Goal: Obtain resource: Obtain resource

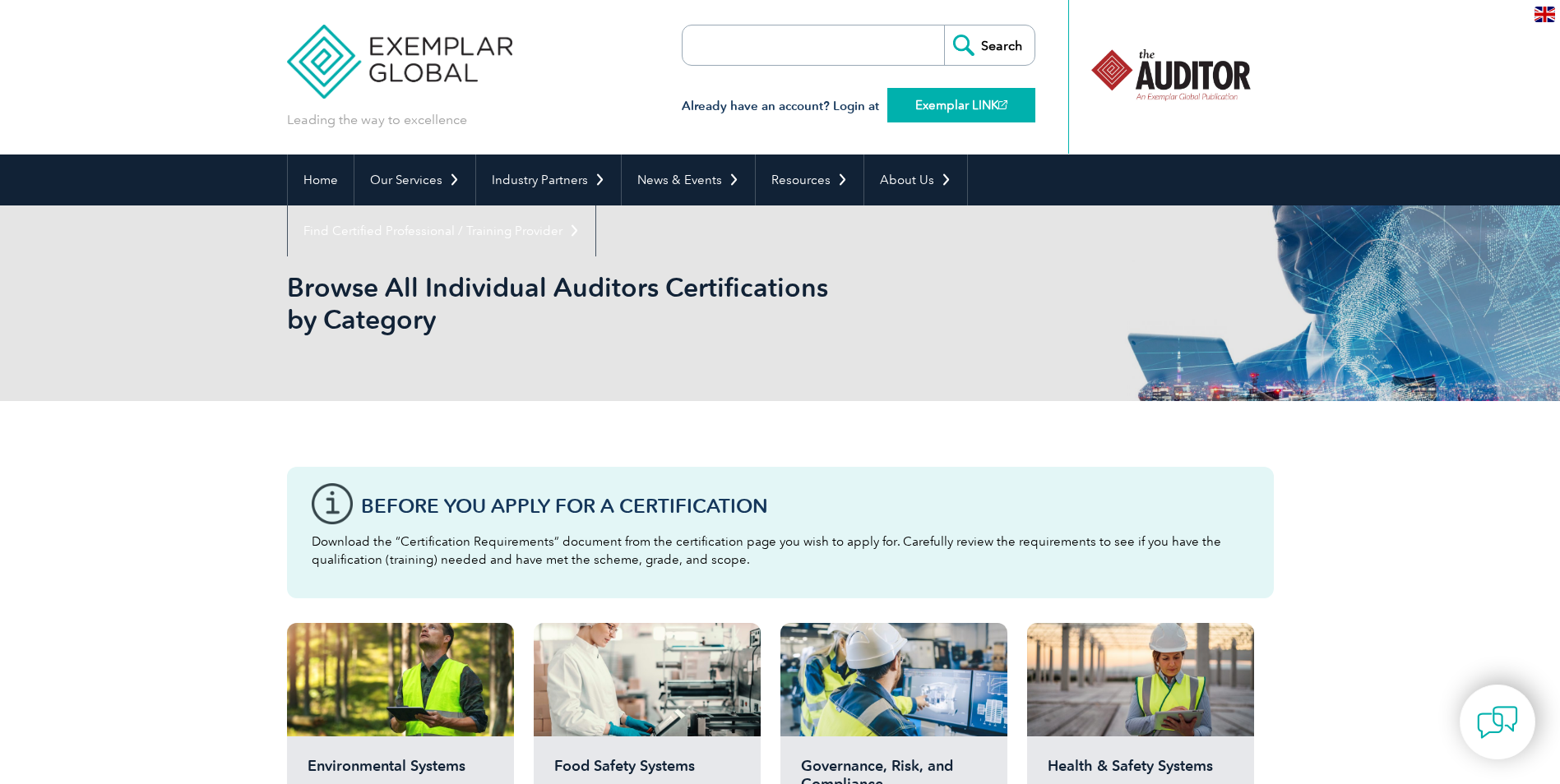
click at [972, 102] on link "Exemplar LINK" at bounding box center [961, 104] width 148 height 34
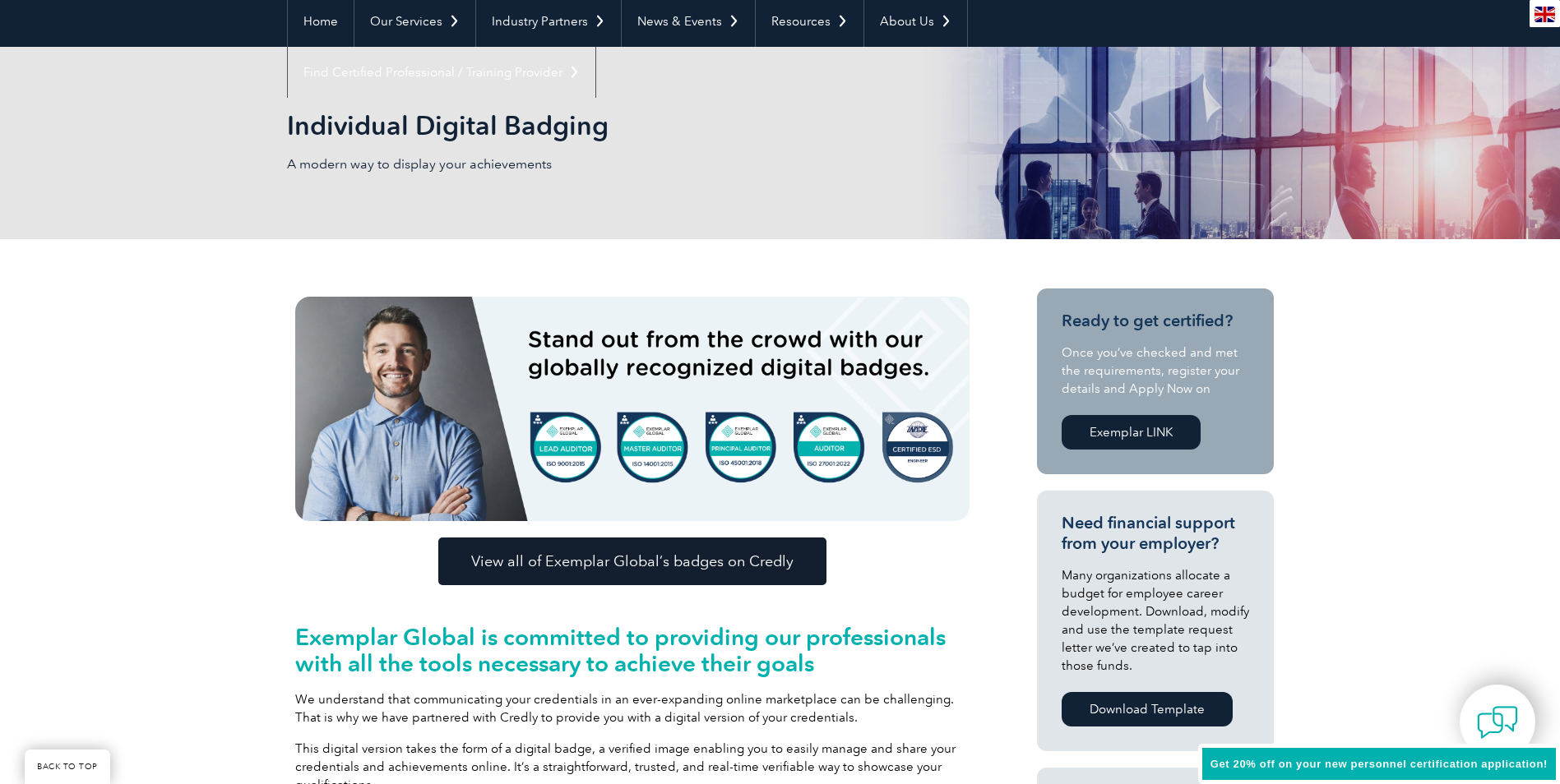
scroll to position [164, 0]
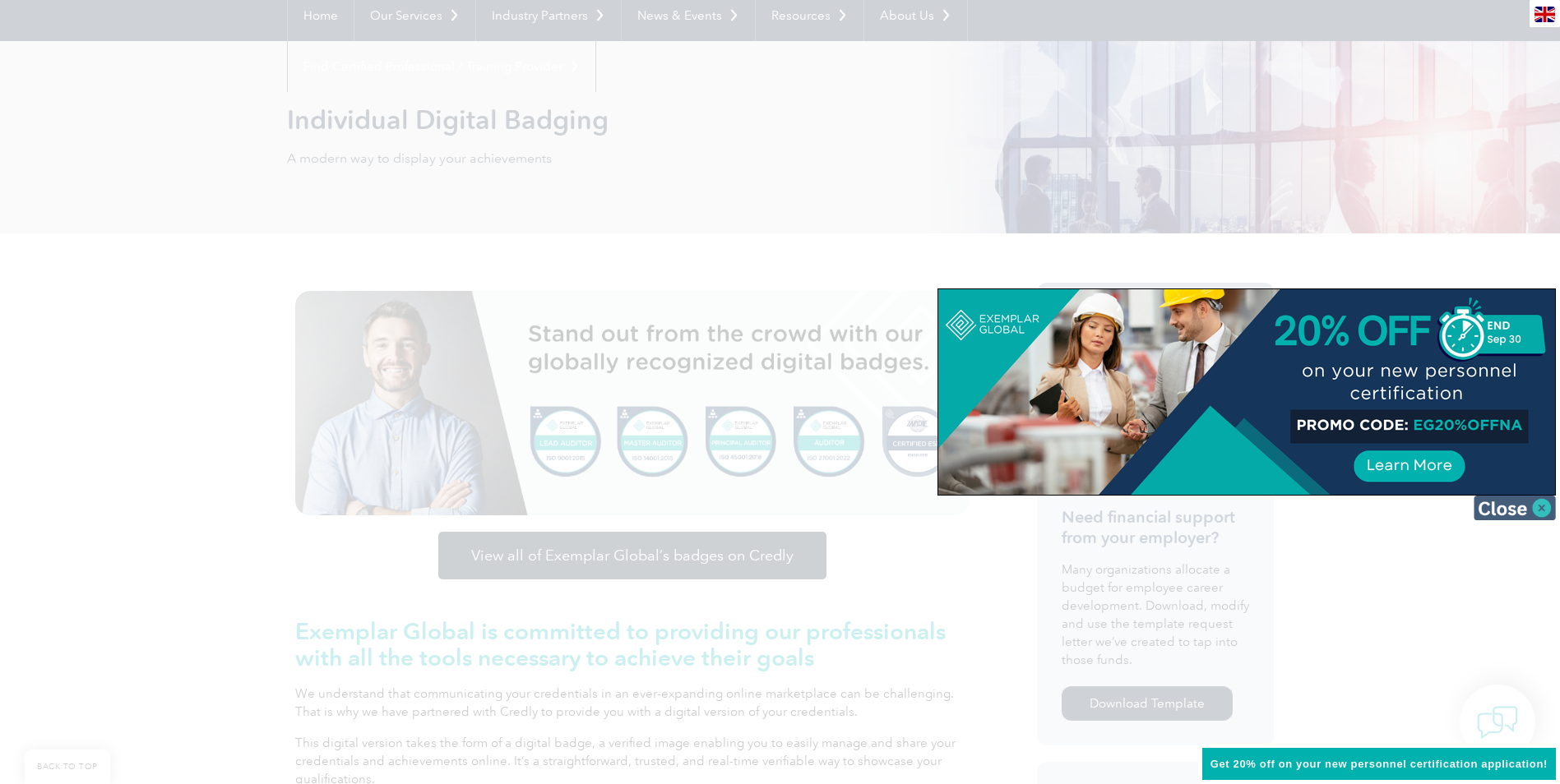
click at [1542, 507] on img at bounding box center [1515, 508] width 83 height 25
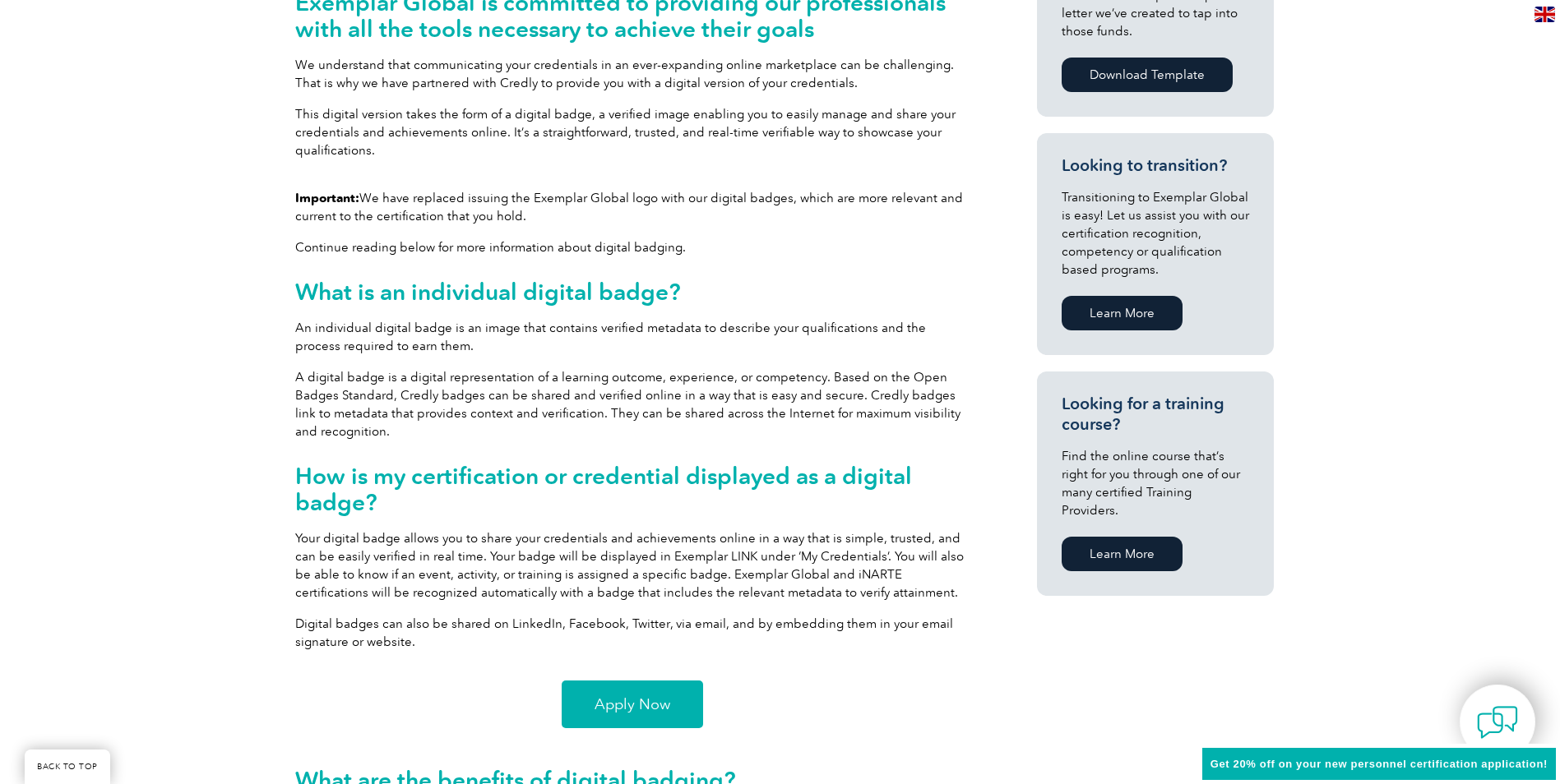
scroll to position [821, 0]
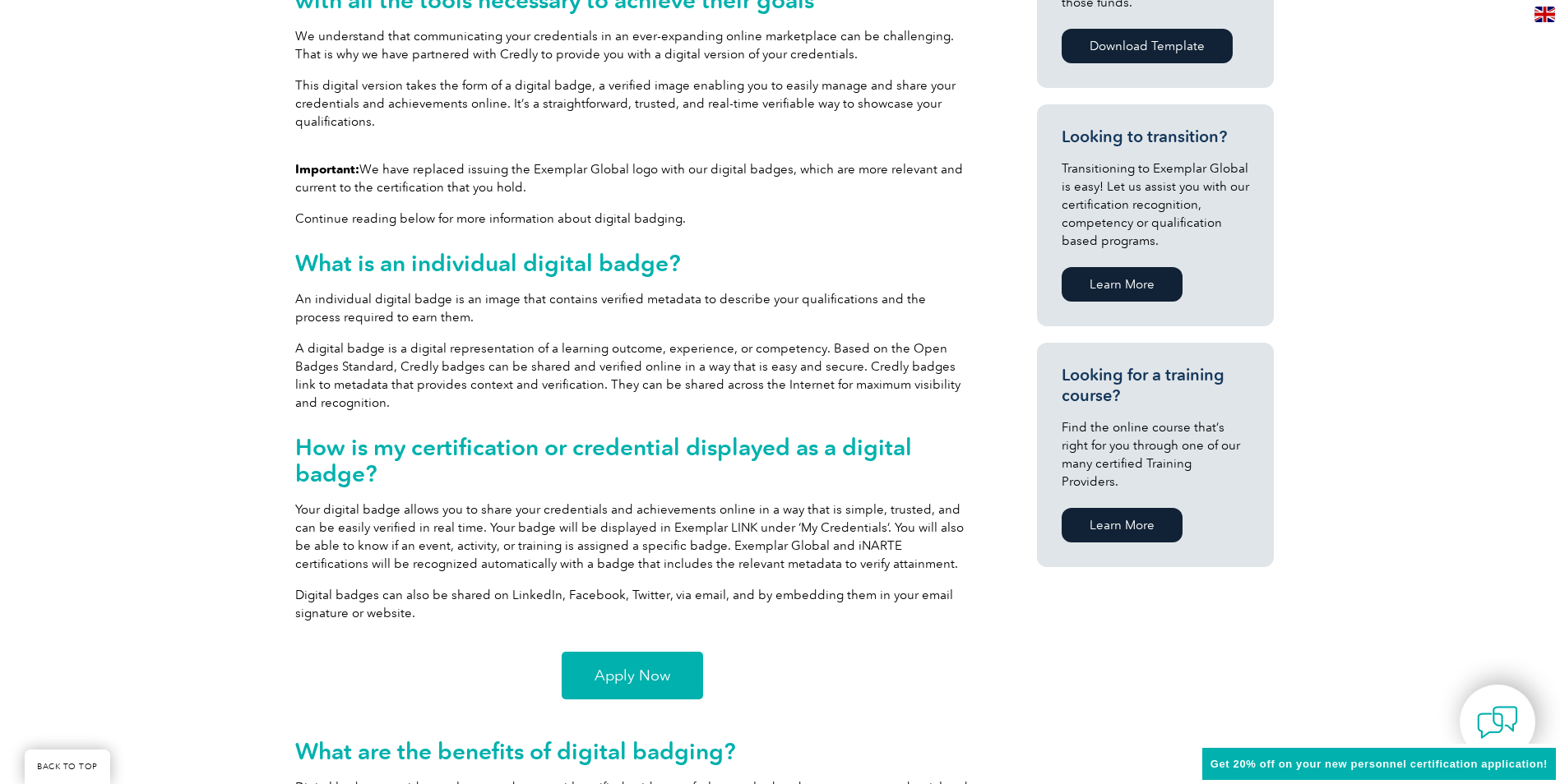
click at [620, 672] on span "Apply Now" at bounding box center [632, 675] width 76 height 15
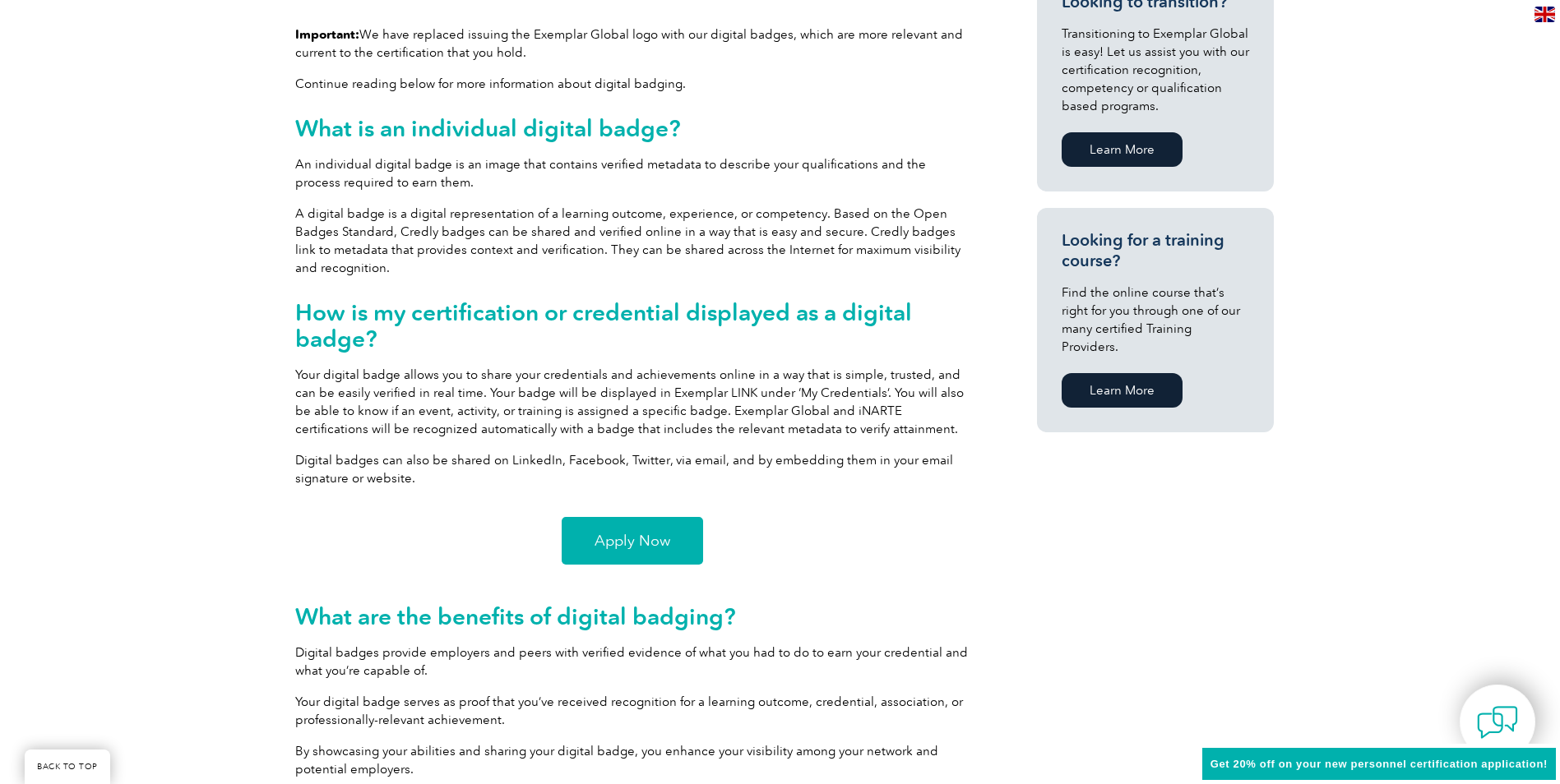
scroll to position [904, 0]
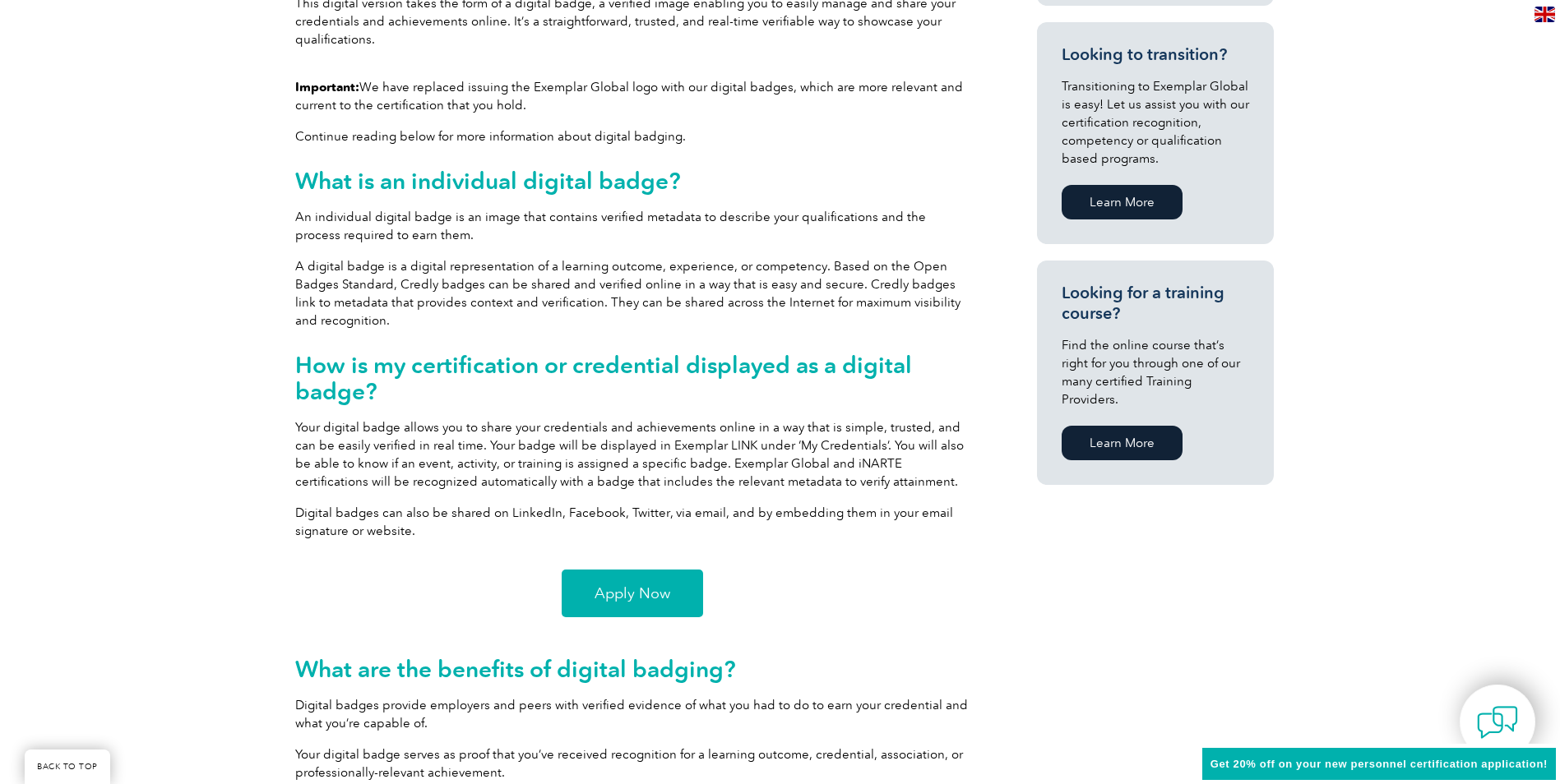
click at [643, 589] on span "Apply Now" at bounding box center [632, 593] width 76 height 15
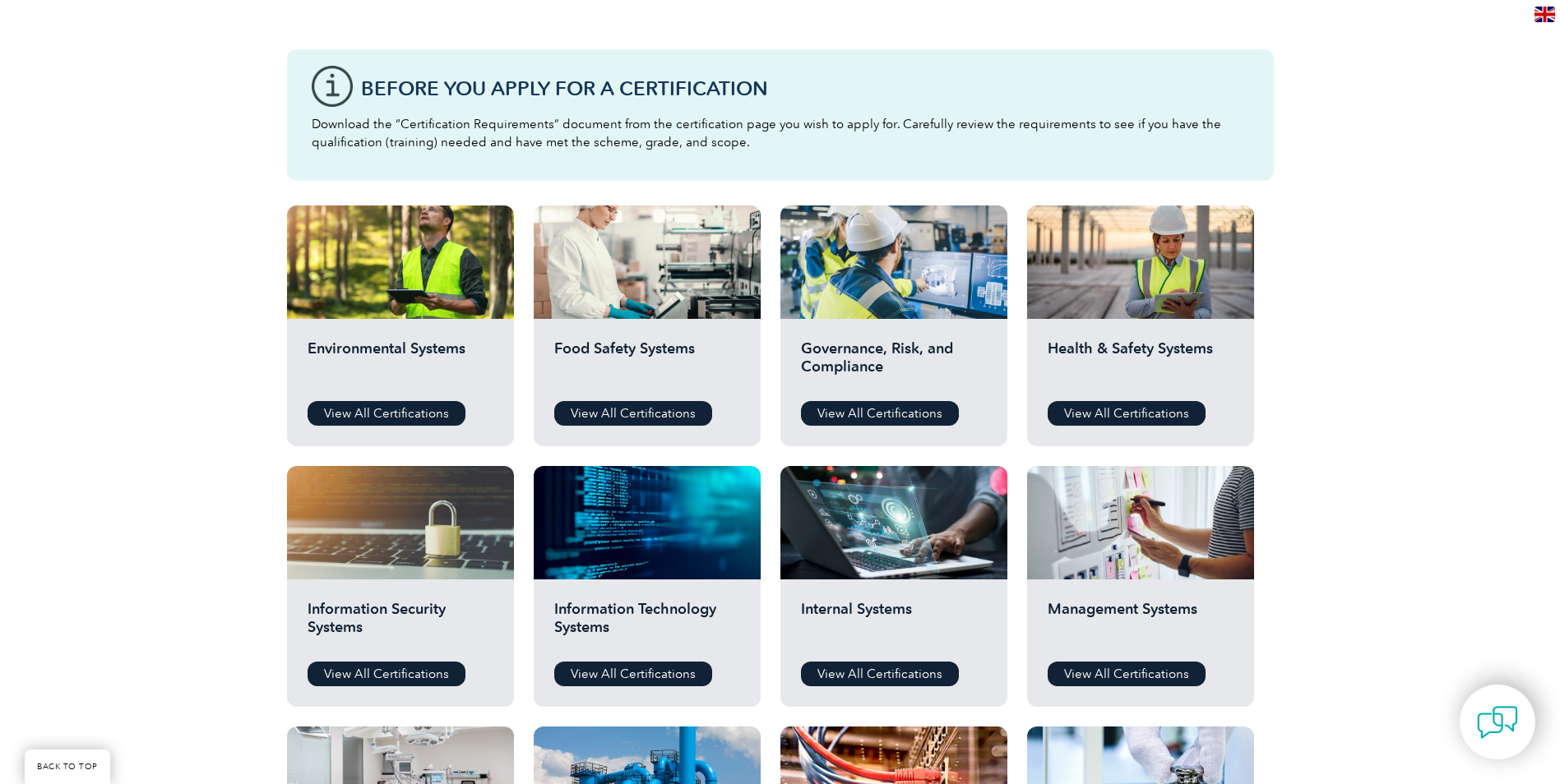
scroll to position [411, 0]
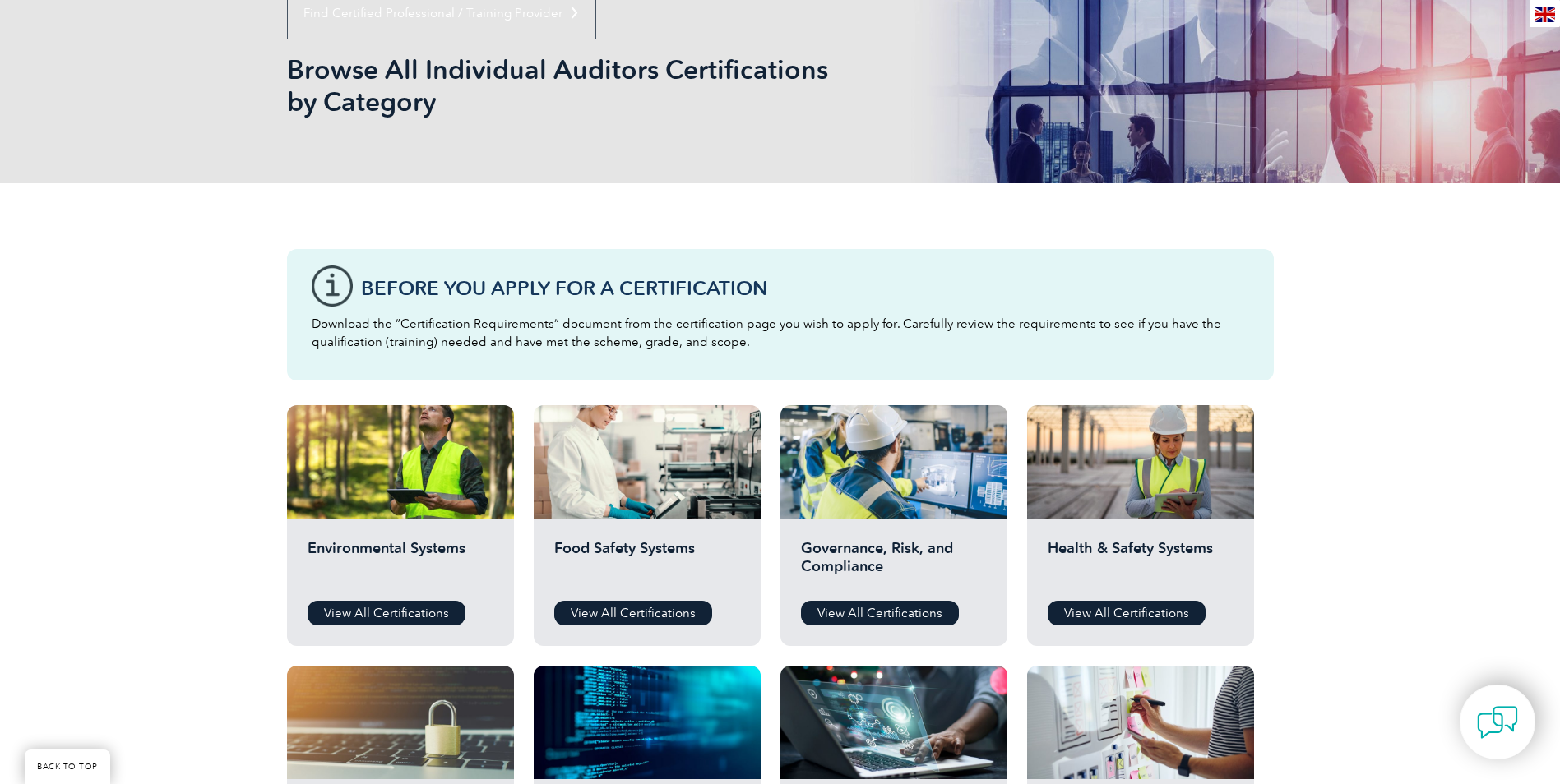
scroll to position [247, 0]
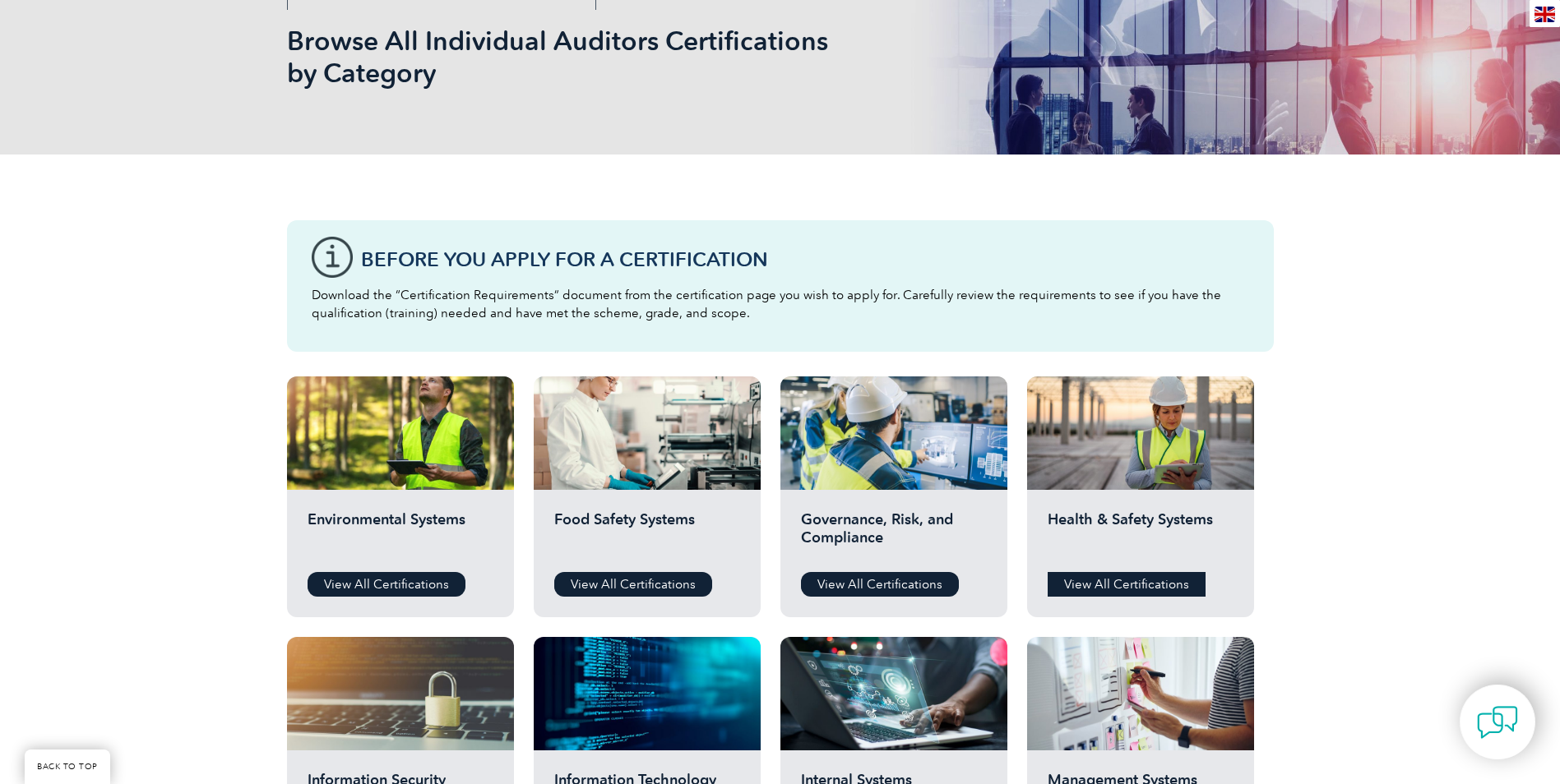
click at [1119, 582] on link "View All Certifications" at bounding box center [1126, 583] width 157 height 25
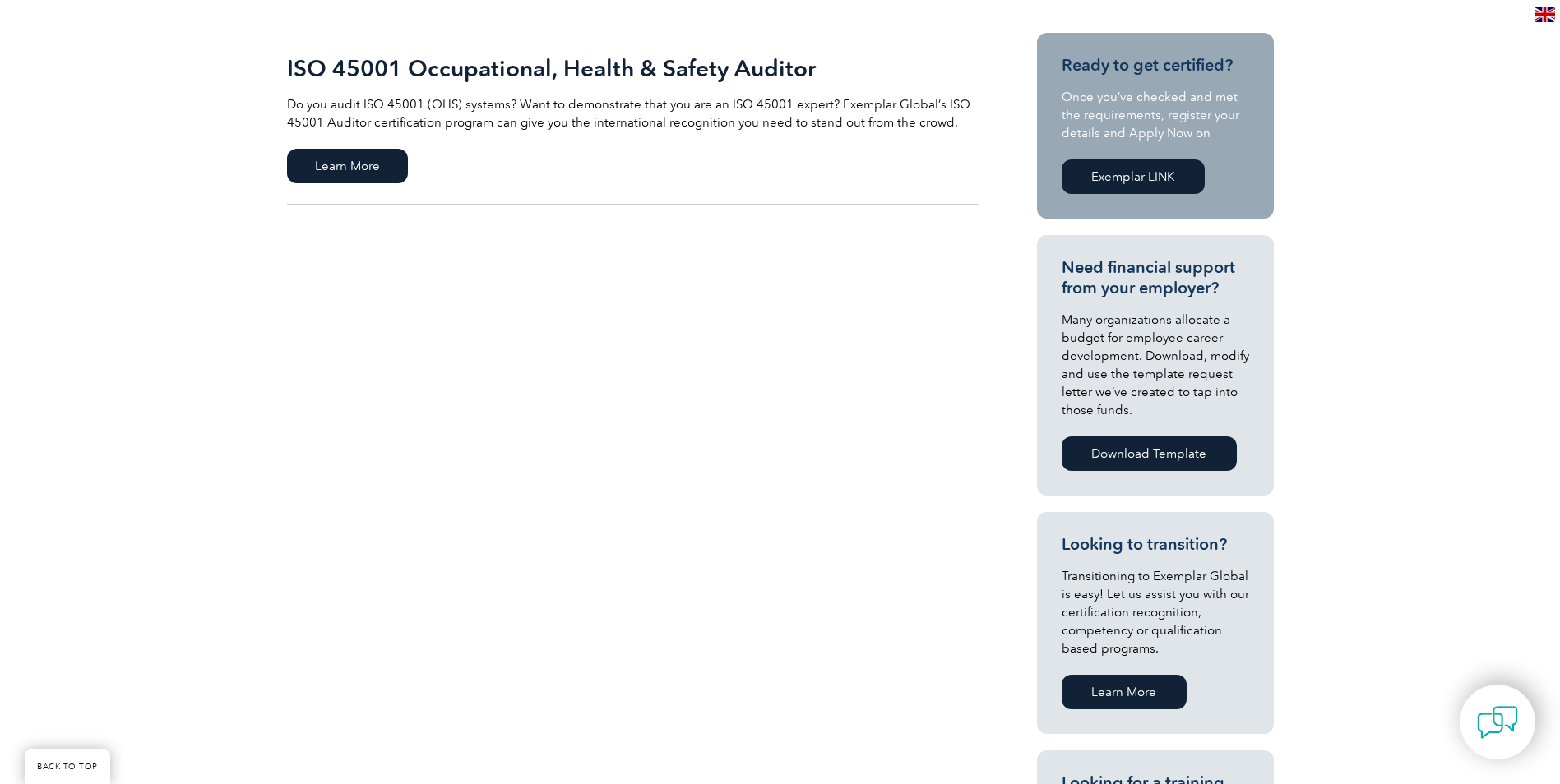
scroll to position [247, 0]
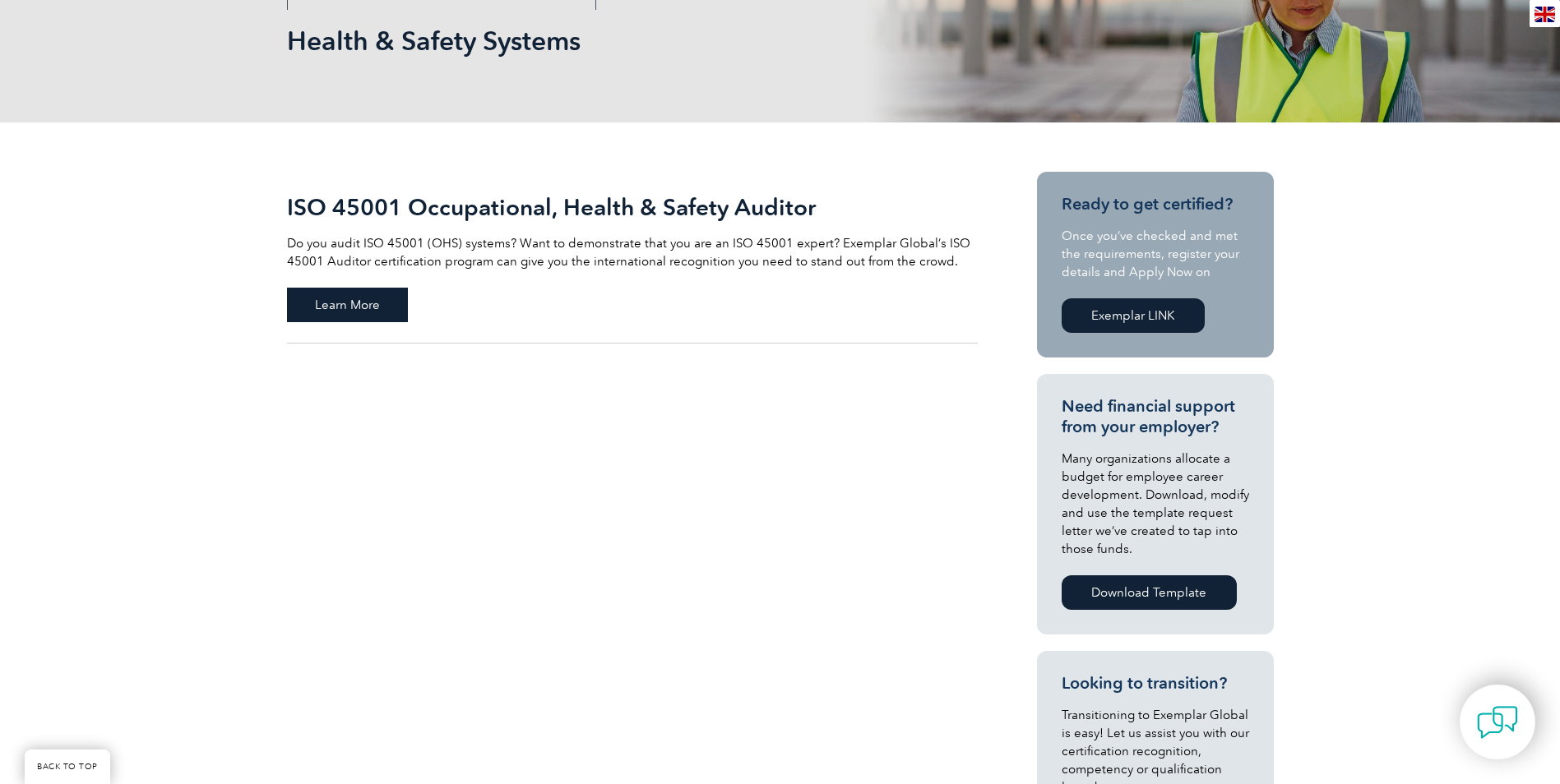
click at [356, 307] on span "Learn More" at bounding box center [347, 304] width 121 height 34
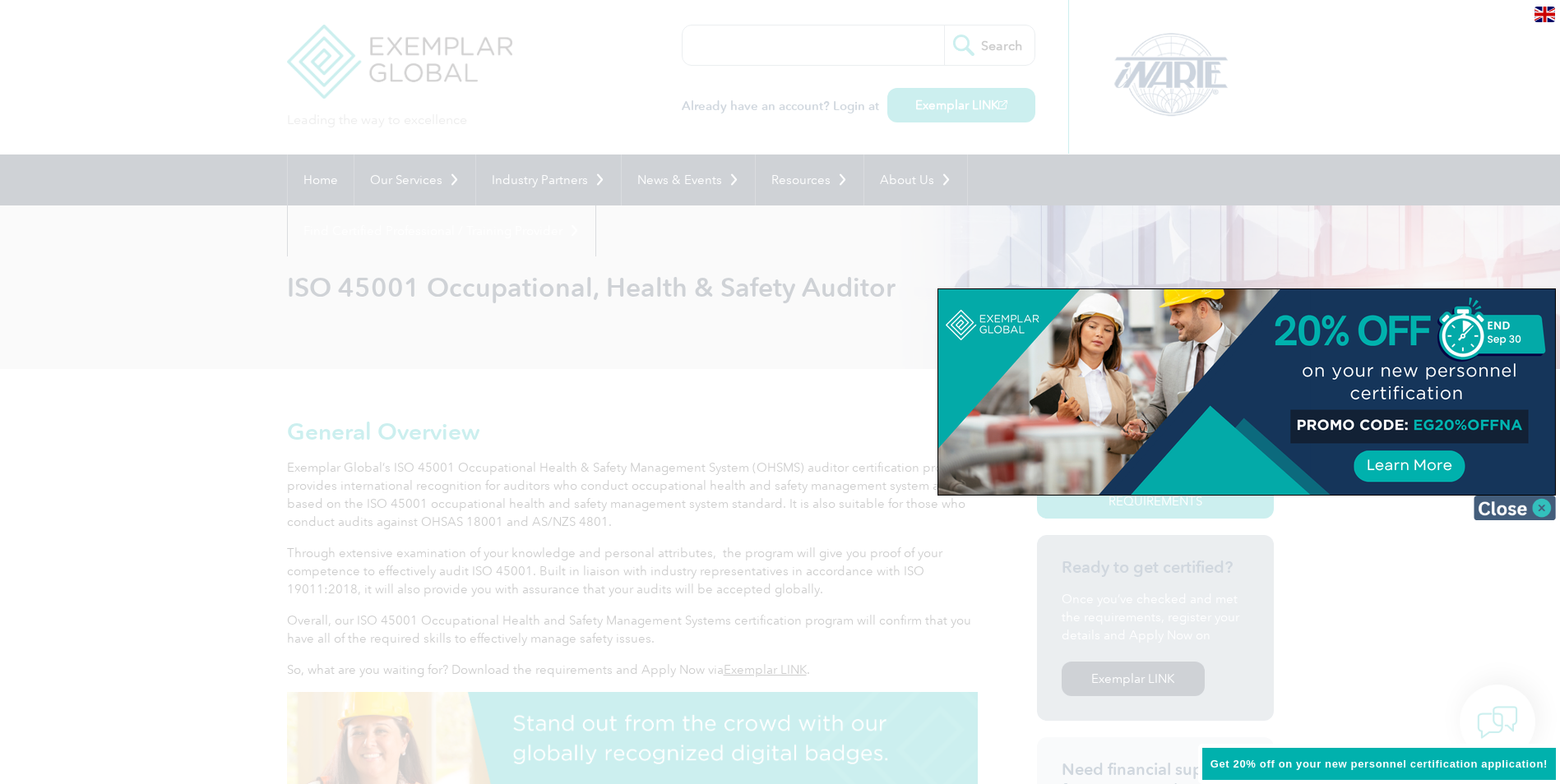
click at [1503, 508] on img at bounding box center [1515, 508] width 83 height 25
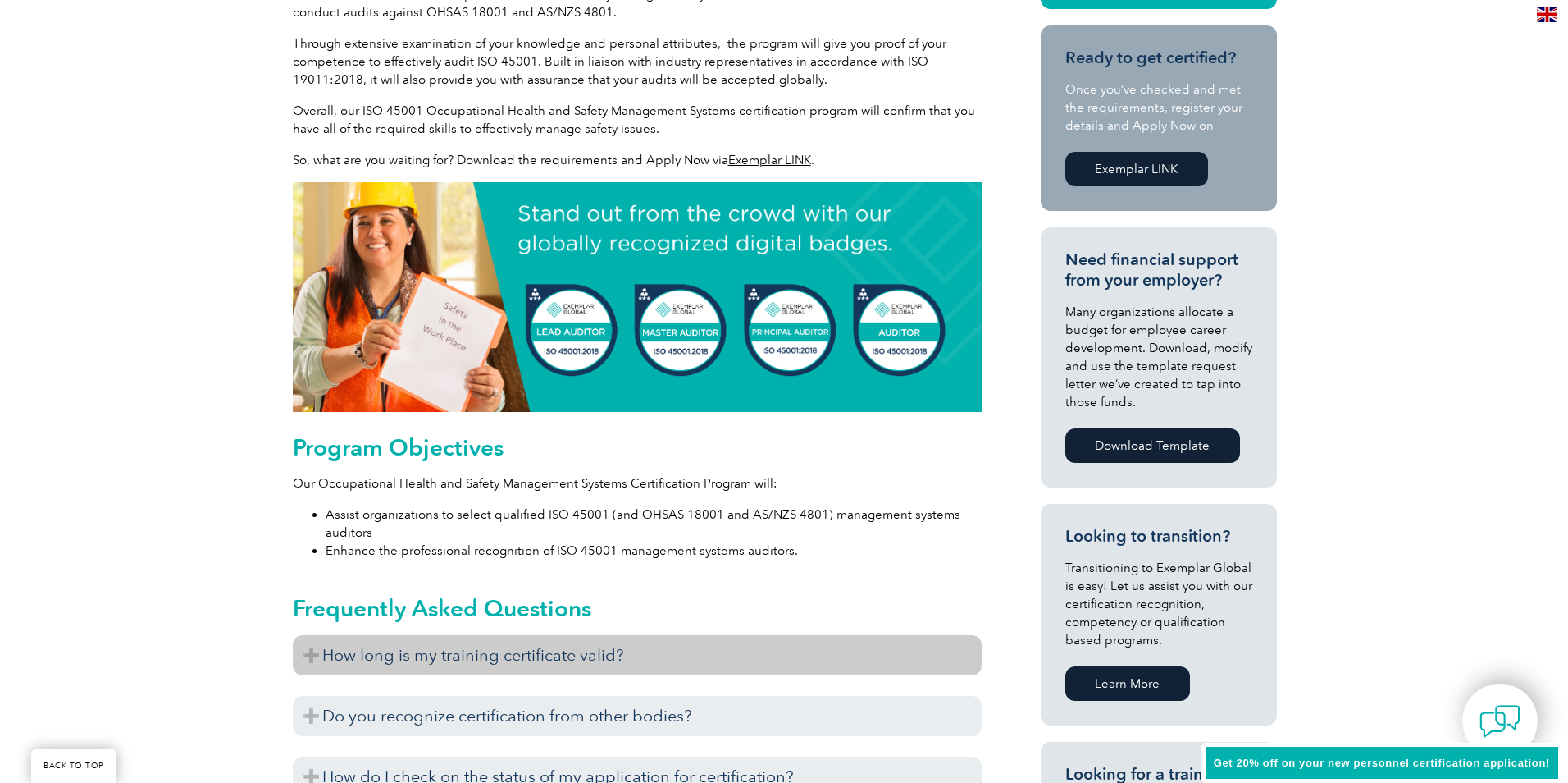
scroll to position [328, 0]
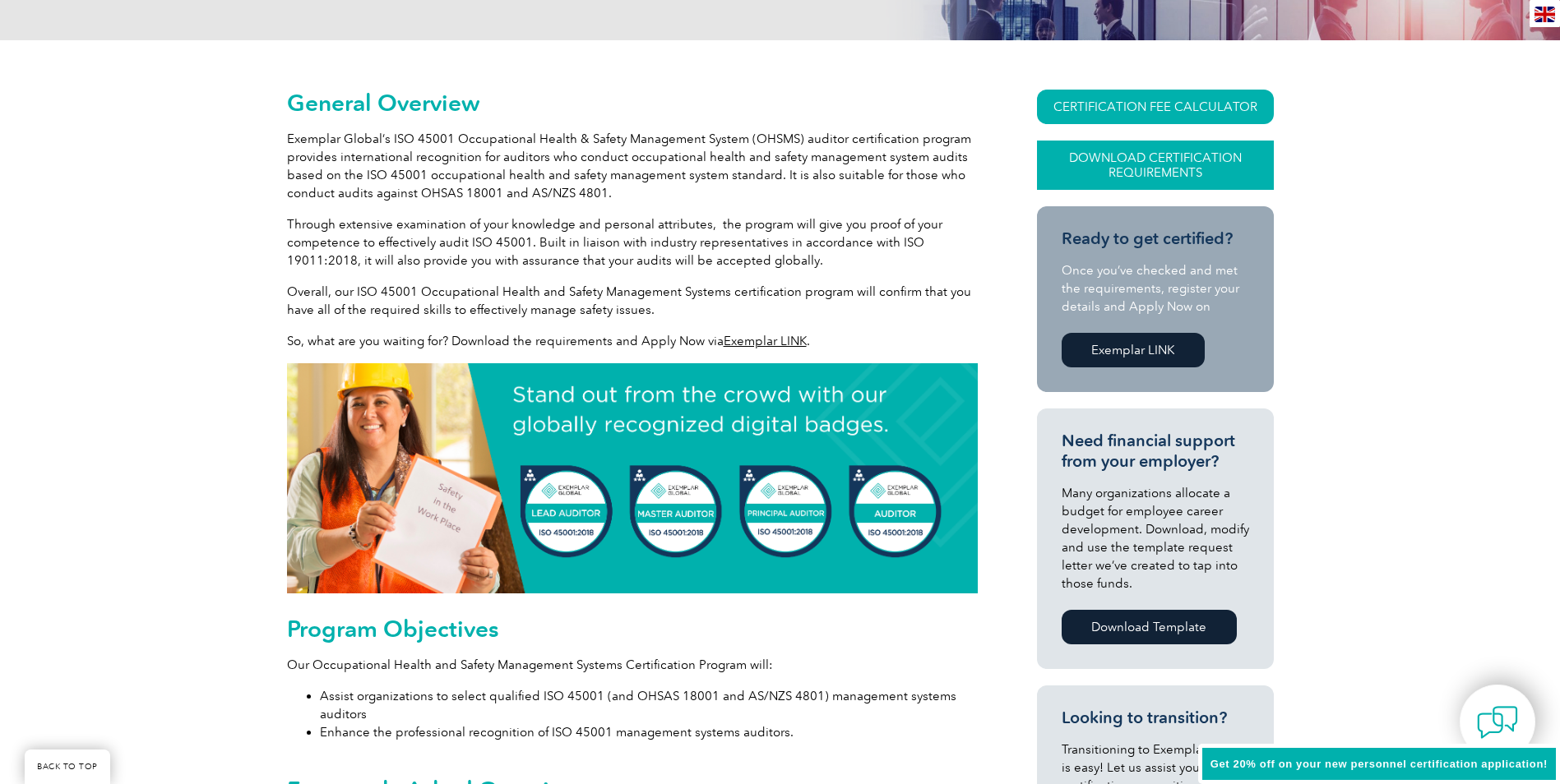
click at [1154, 162] on link "Download Certification Requirements" at bounding box center [1155, 165] width 237 height 49
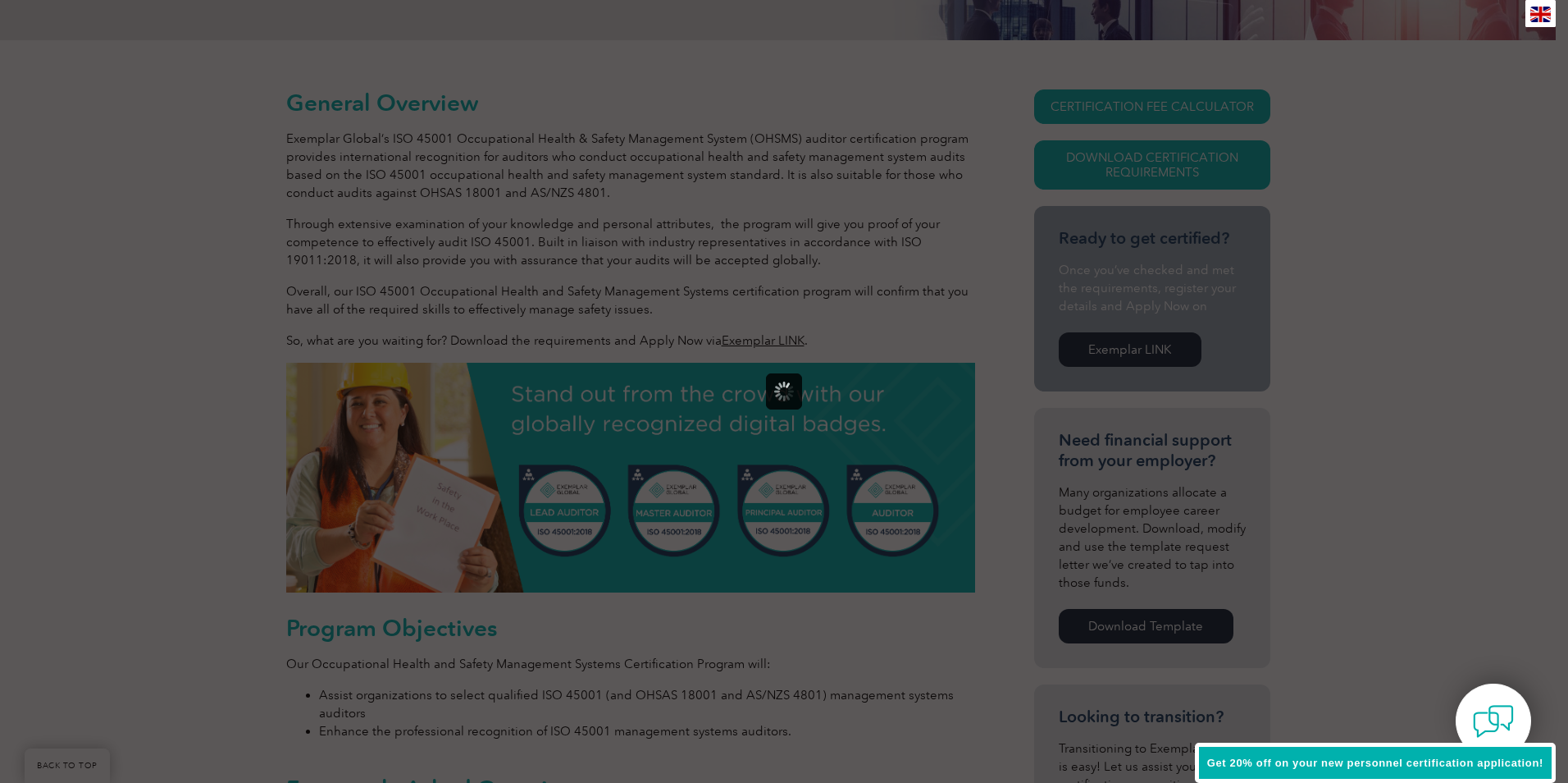
scroll to position [0, 0]
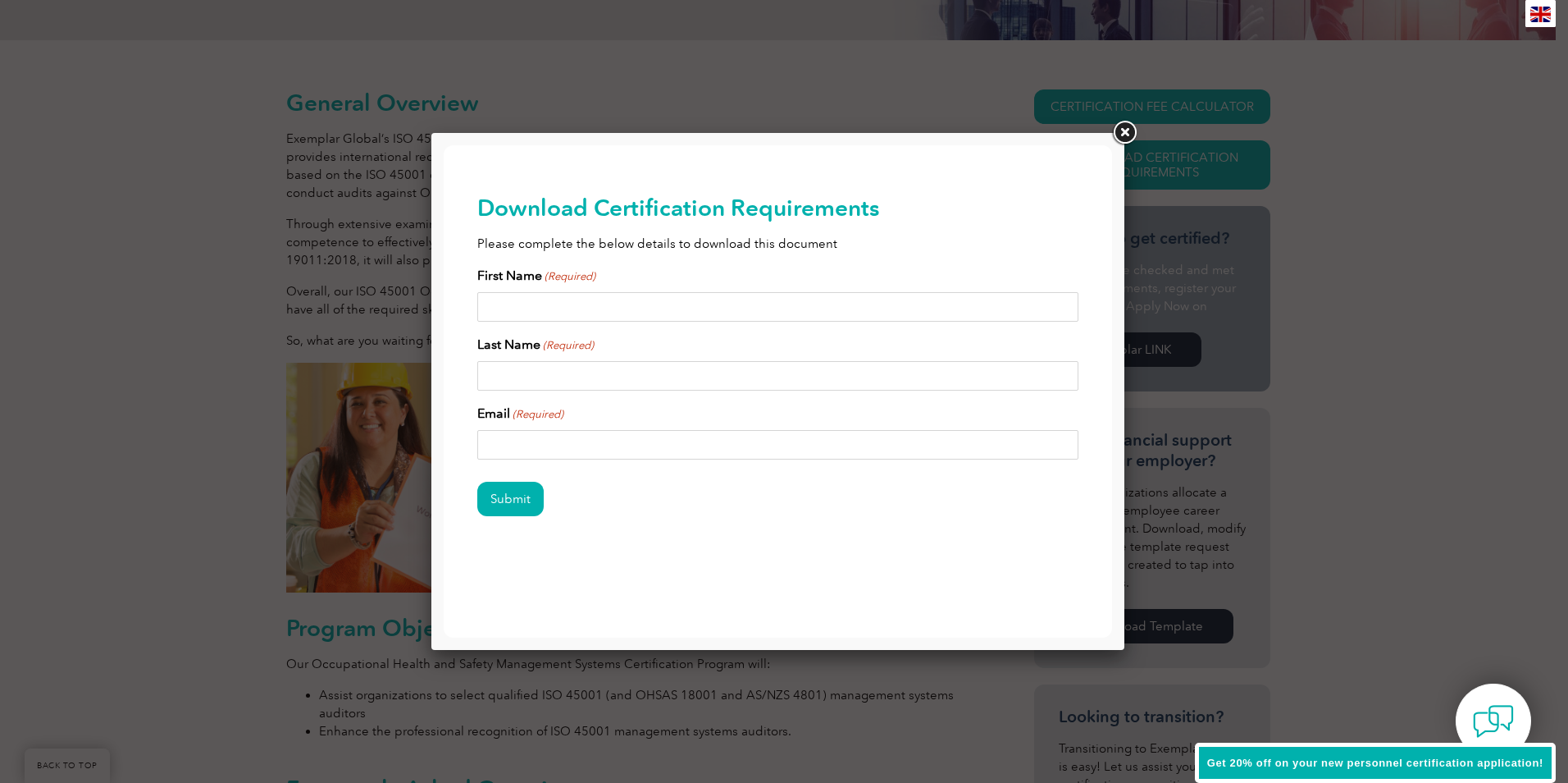
click at [628, 307] on input "First Name (Required)" at bounding box center [778, 307] width 602 height 29
type input "[PERSON_NAME]"
type input "[EMAIL_ADDRESS][DOMAIN_NAME]"
click at [517, 499] on input "Submit" at bounding box center [511, 498] width 67 height 34
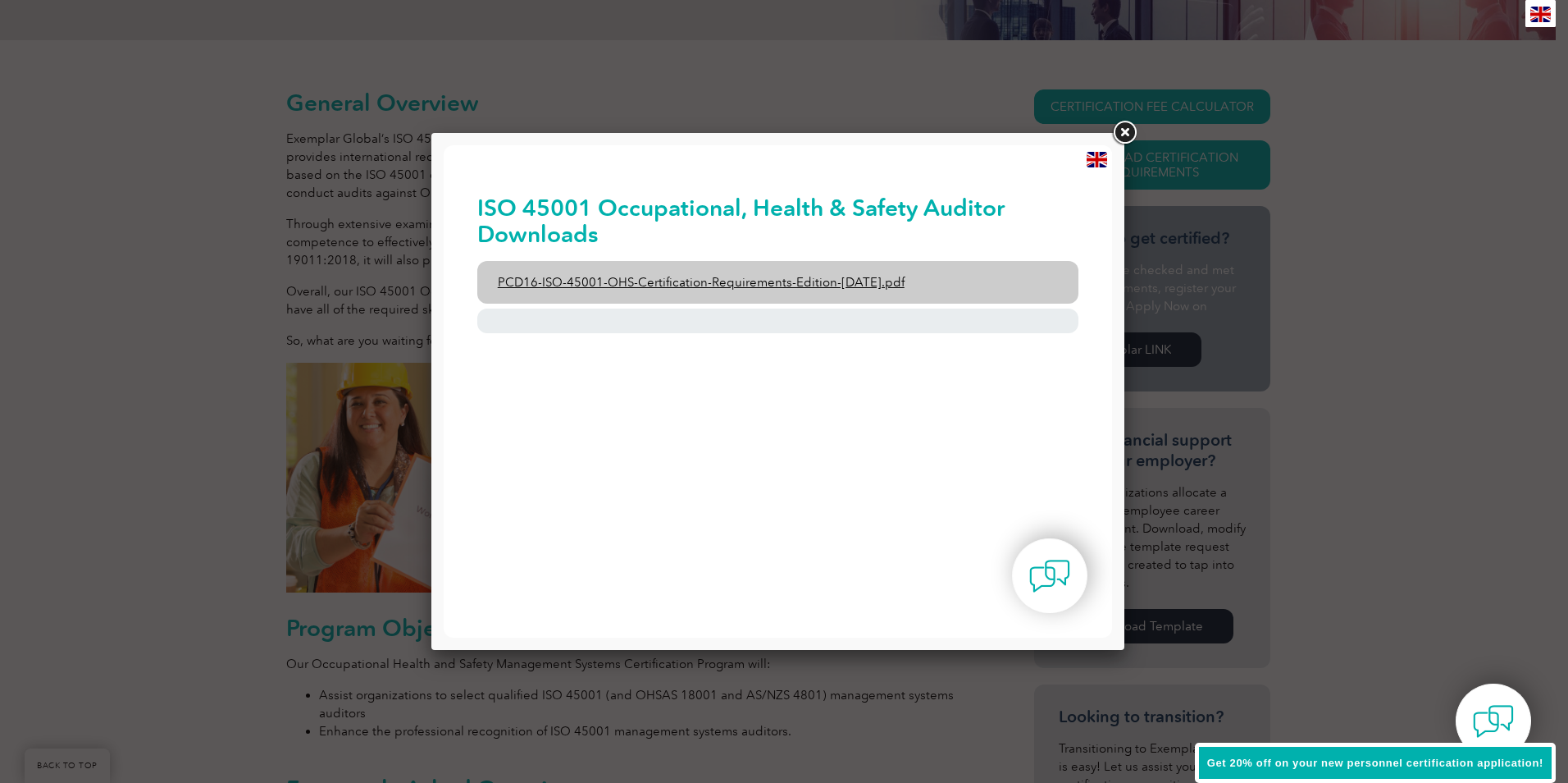
click at [646, 285] on link "PCD16-ISO-45001-OHS-Certification-Requirements-Edition-[DATE].pdf" at bounding box center [778, 282] width 602 height 42
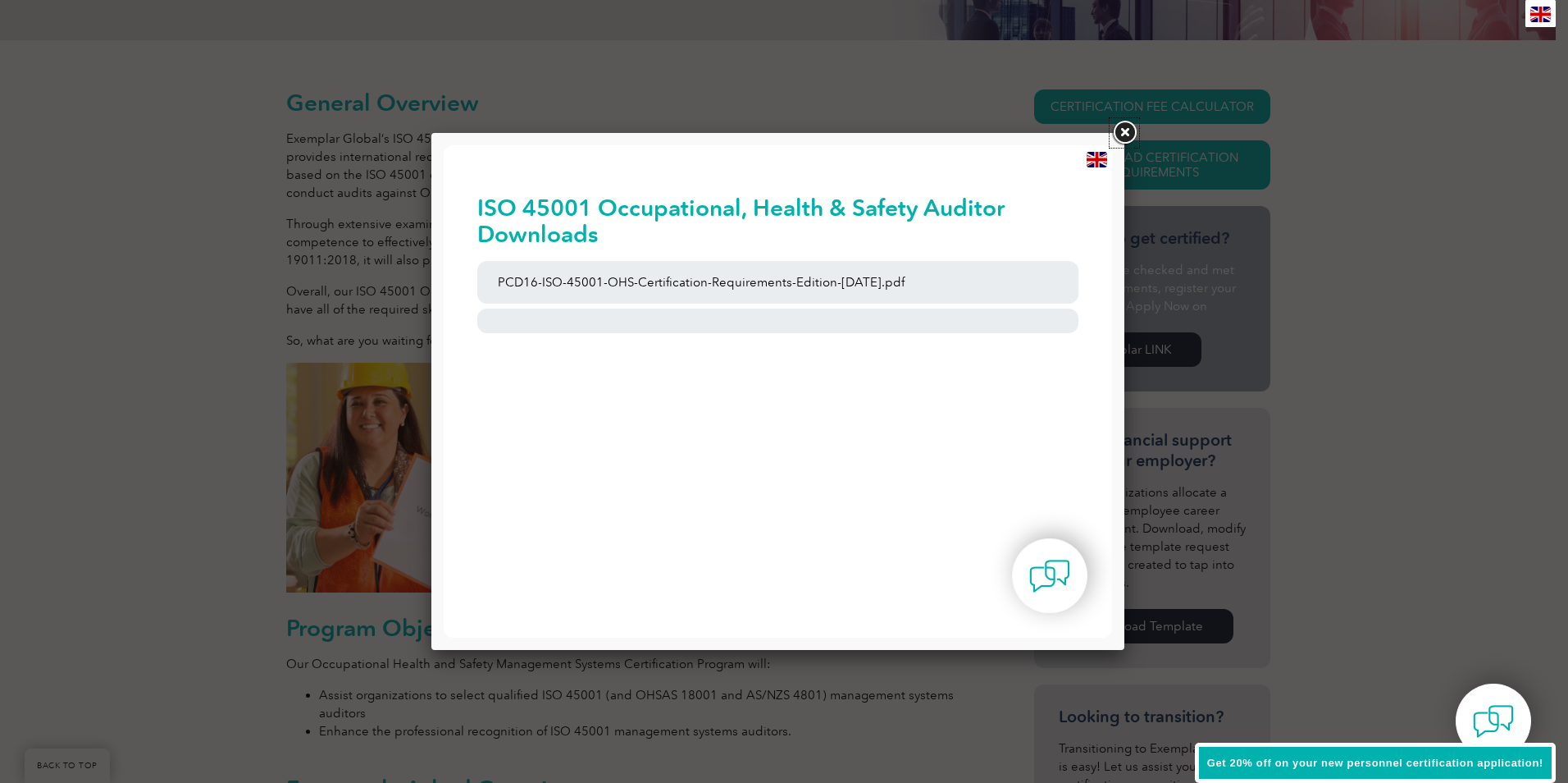
click at [1123, 130] on link at bounding box center [1124, 133] width 29 height 29
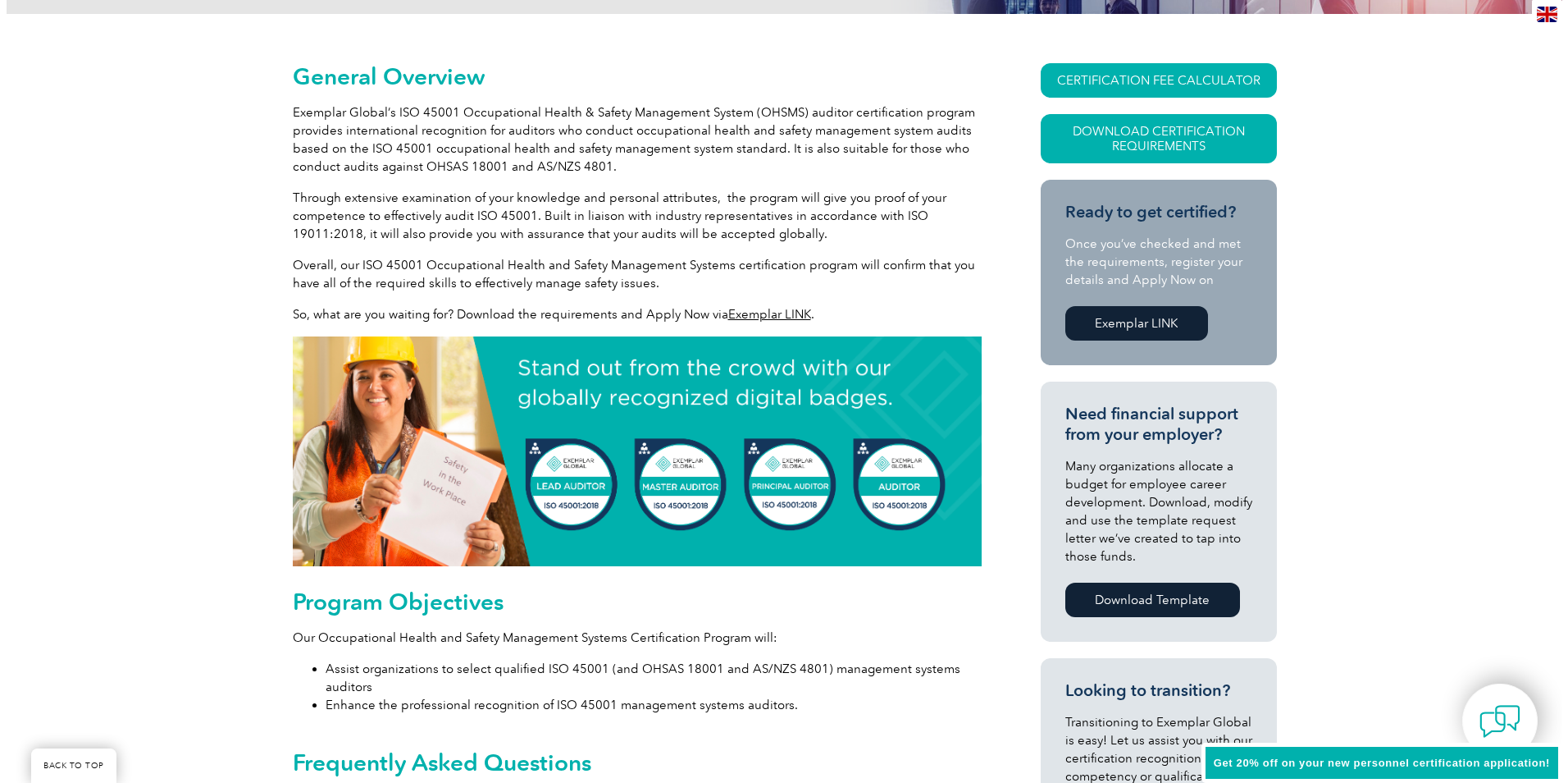
scroll to position [328, 0]
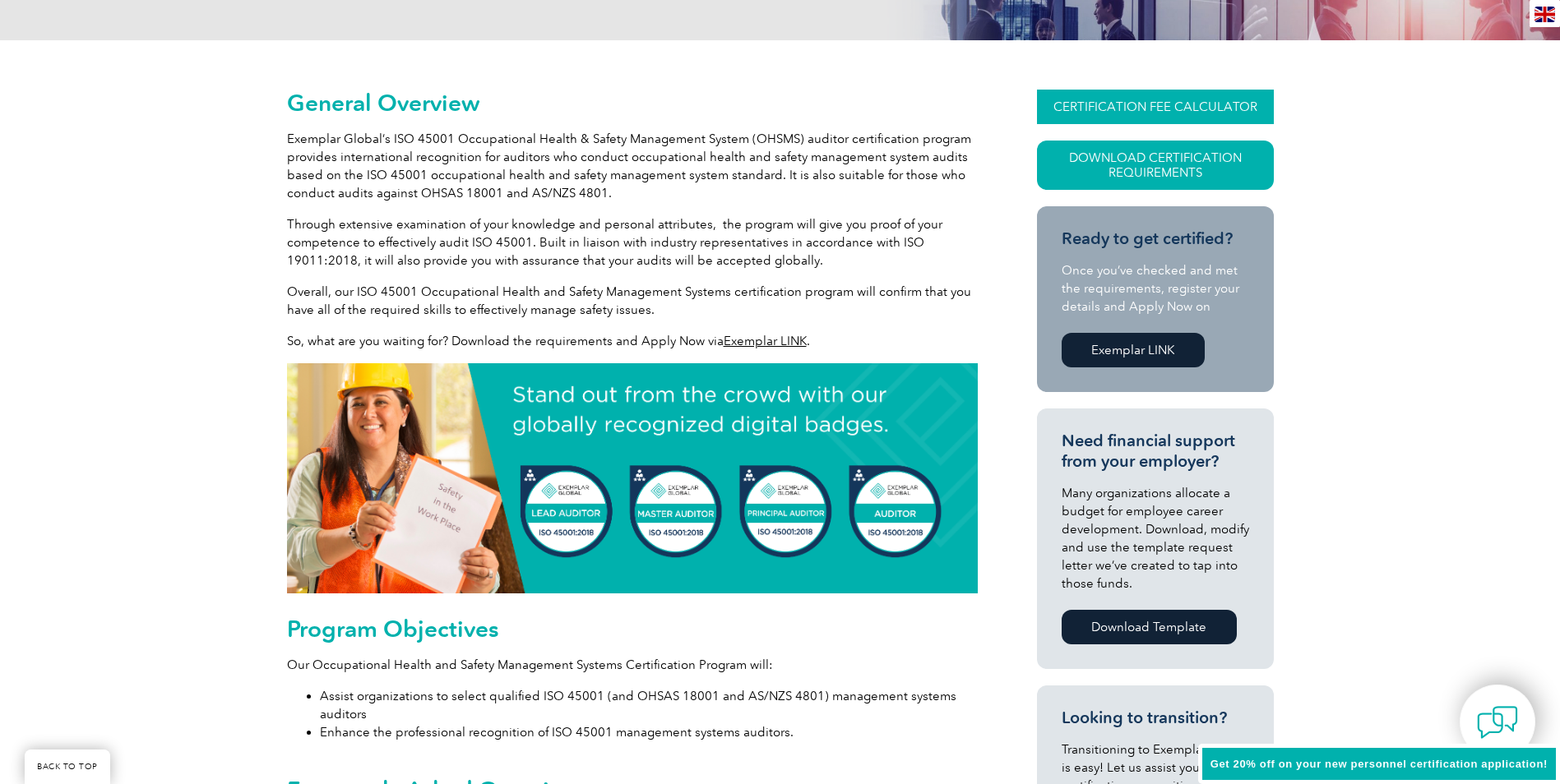
click at [1139, 110] on link "CERTIFICATION FEE CALCULATOR" at bounding box center [1155, 106] width 237 height 34
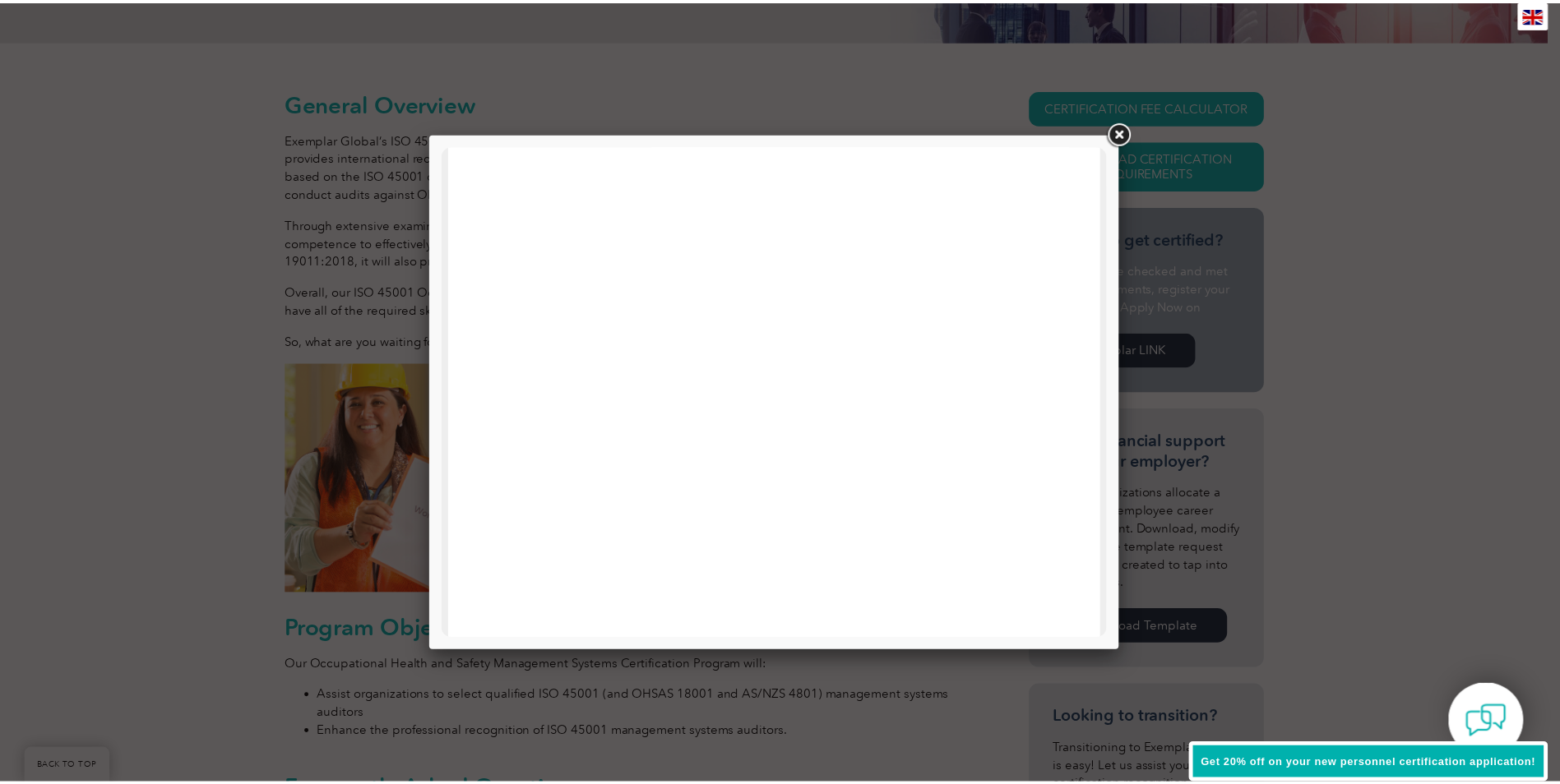
scroll to position [537, 0]
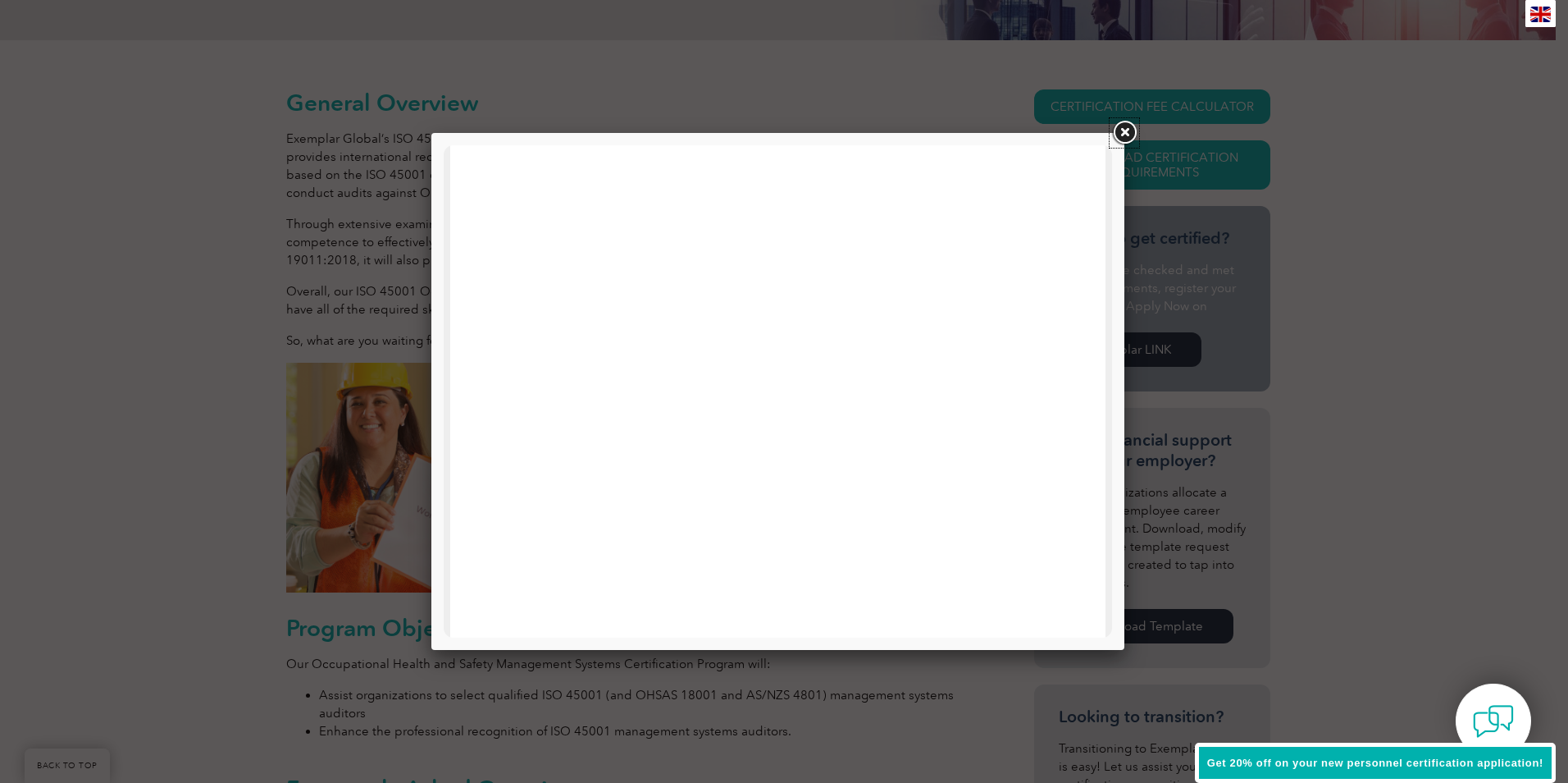
click at [1129, 130] on link at bounding box center [1124, 133] width 29 height 29
